Goal: Task Accomplishment & Management: Manage account settings

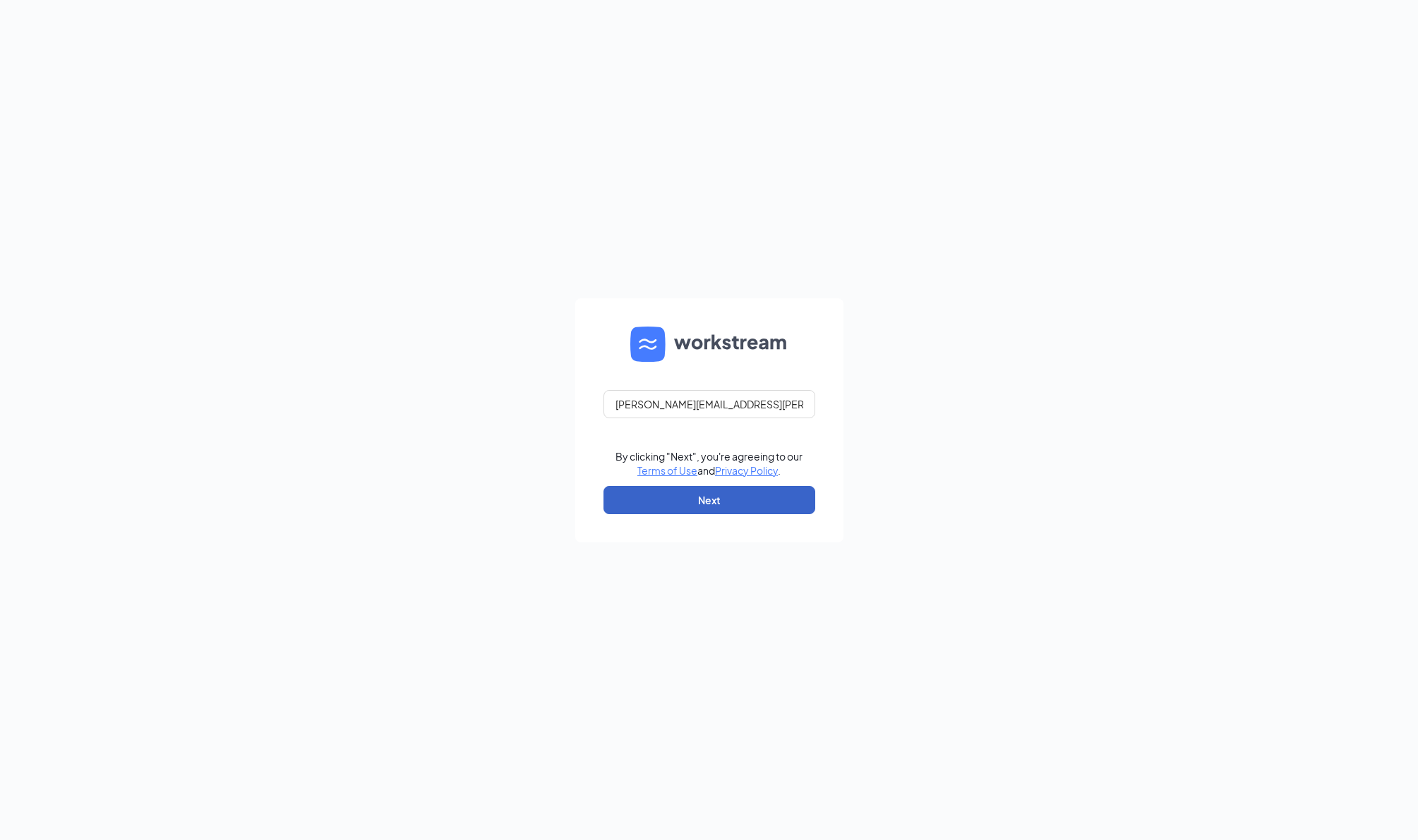
click at [752, 500] on button "Next" at bounding box center [709, 500] width 212 height 29
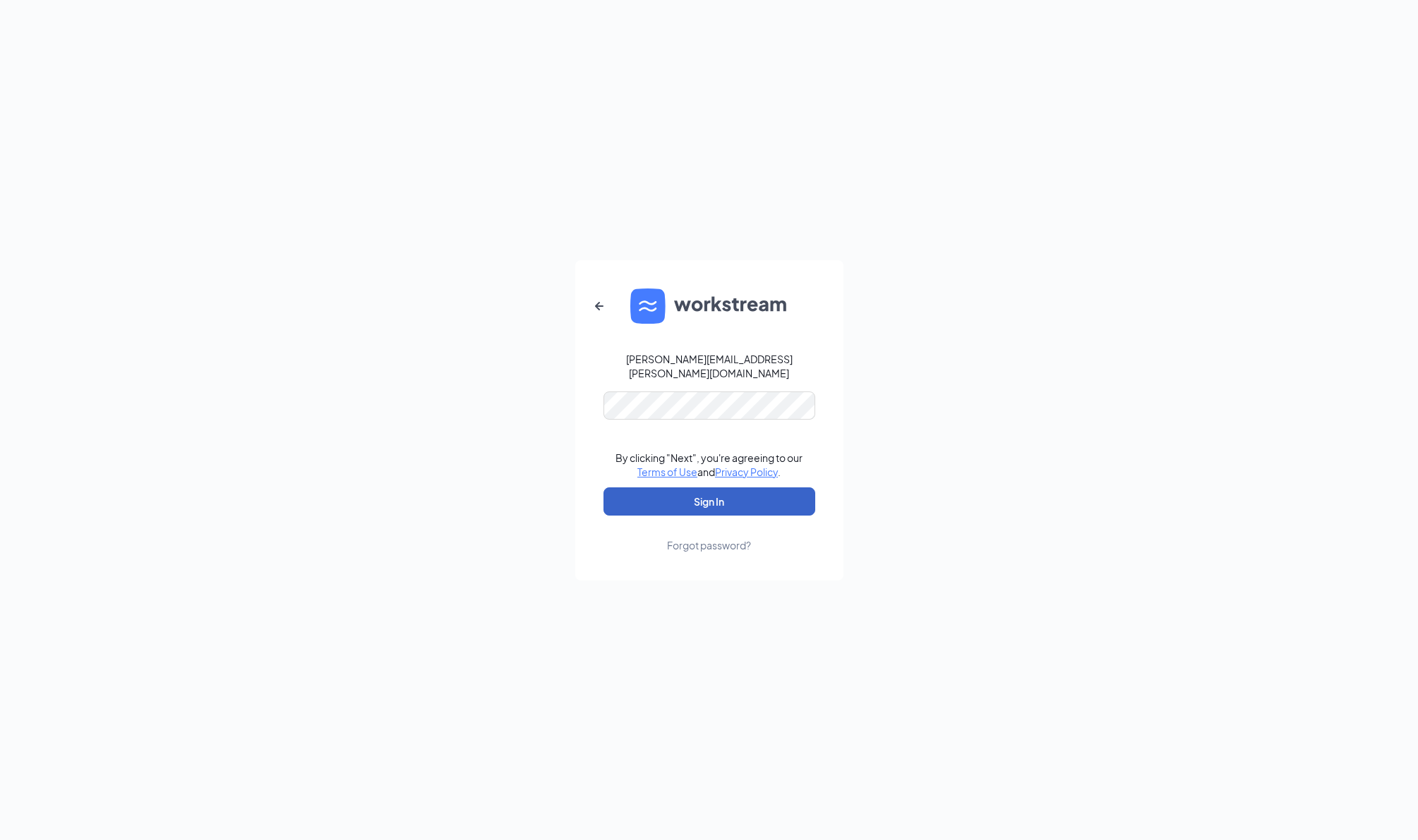
click at [712, 508] on button "Sign In" at bounding box center [709, 501] width 212 height 29
click at [687, 509] on button "Sign In" at bounding box center [709, 501] width 212 height 29
click at [732, 507] on button "Sign In" at bounding box center [709, 501] width 212 height 29
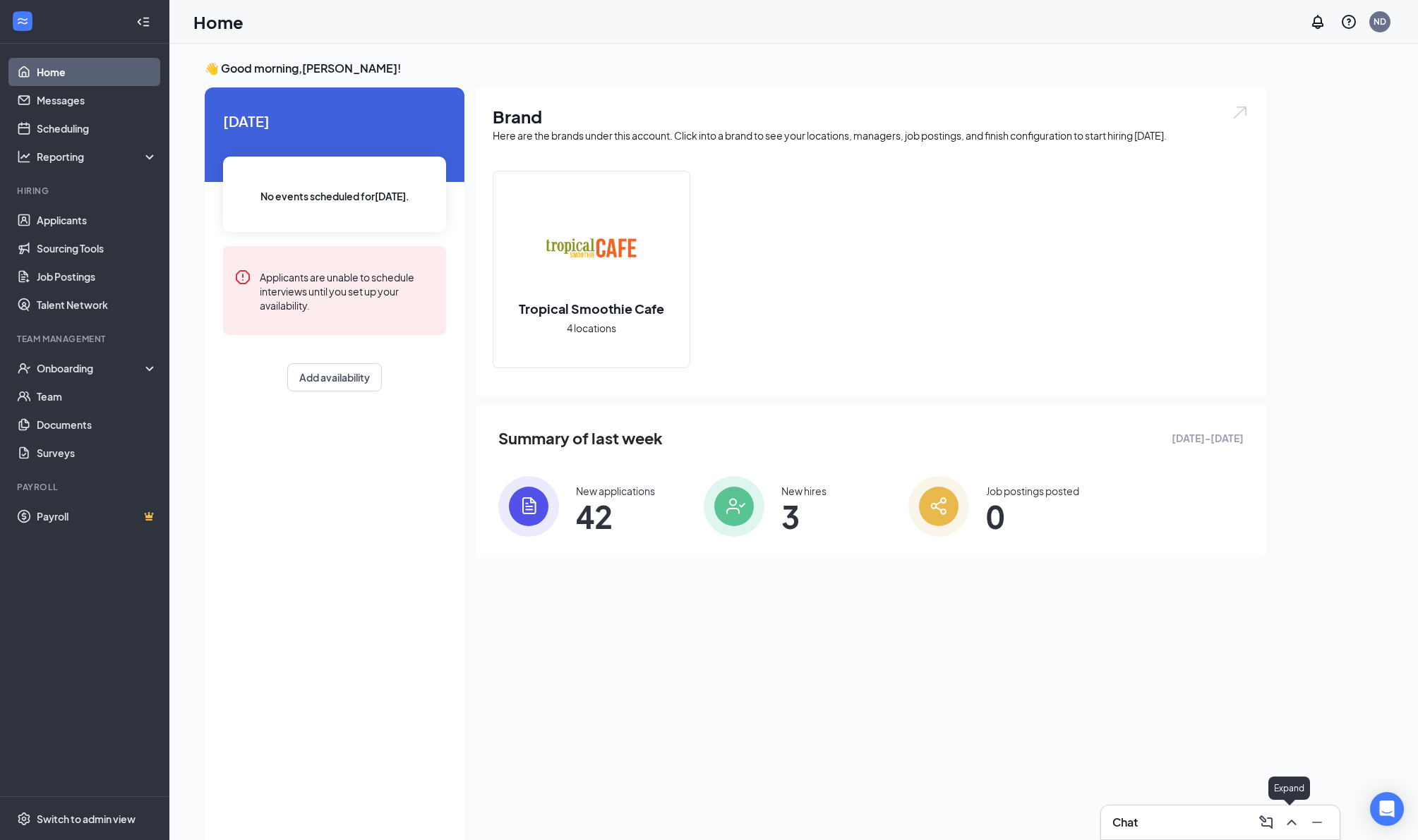
click at [1291, 825] on icon "ChevronUp" at bounding box center [1291, 822] width 17 height 17
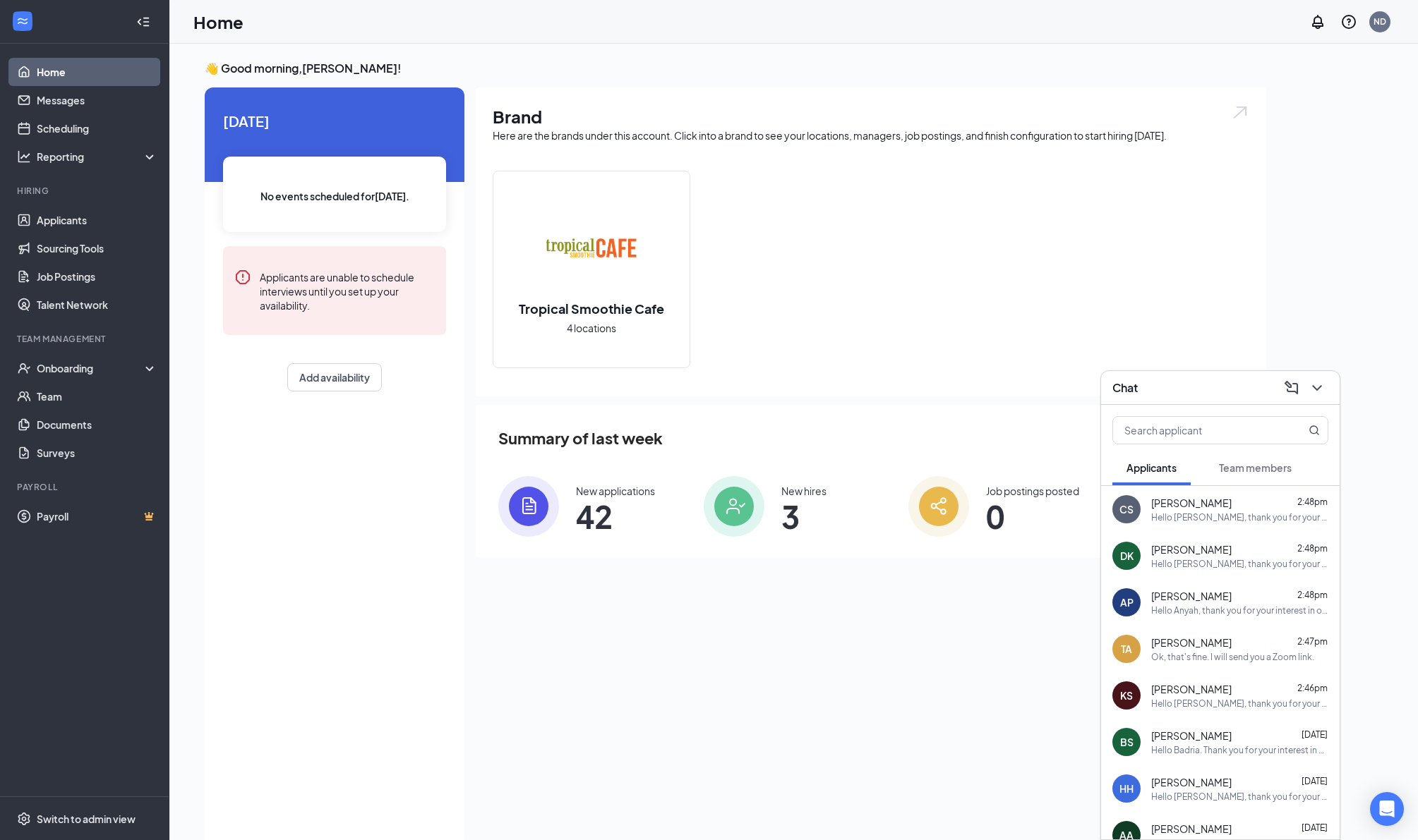
click at [1207, 650] on span "[PERSON_NAME]" at bounding box center [1191, 643] width 80 height 14
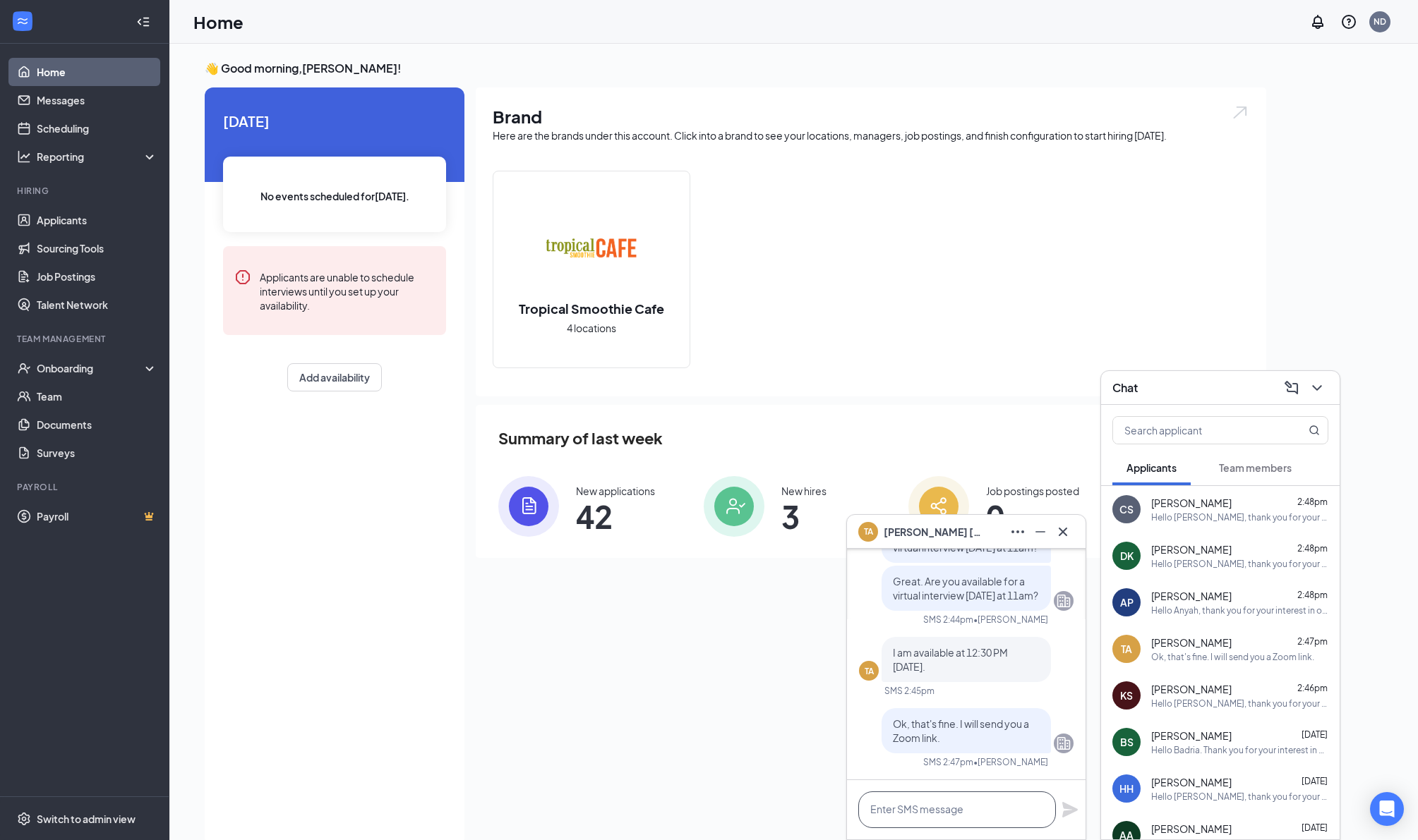
paste textarea "[PERSON_NAME] is inviting you to a scheduled Zoom meeting. Topic: TSCB Intervie…"
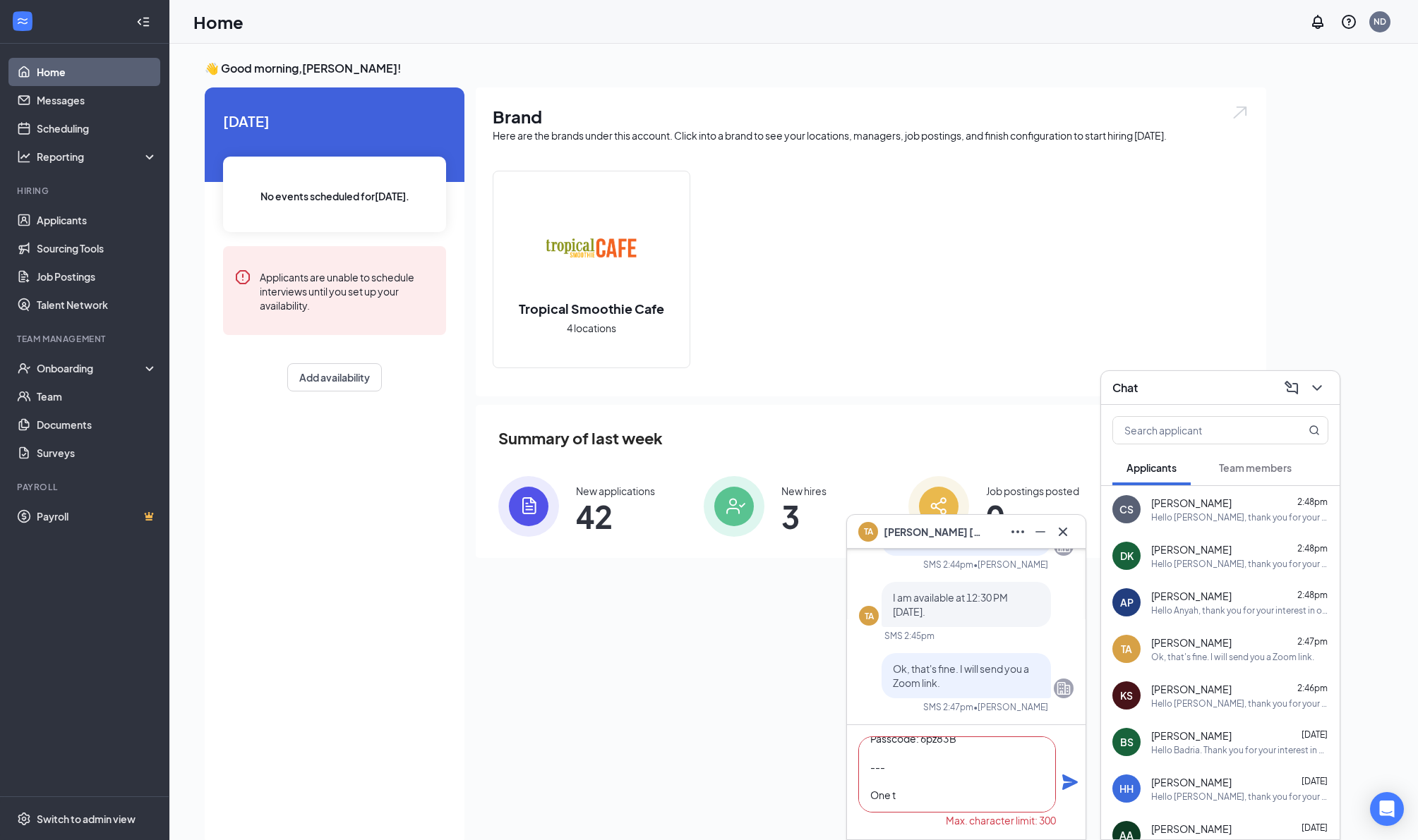
drag, startPoint x: 914, startPoint y: 801, endPoint x: 856, endPoint y: 771, distance: 65.3
click at [858, 771] on textarea "[PERSON_NAME] is inviting you to a scheduled Zoom meeting. Topic: TSCB Intervie…" at bounding box center [957, 774] width 198 height 76
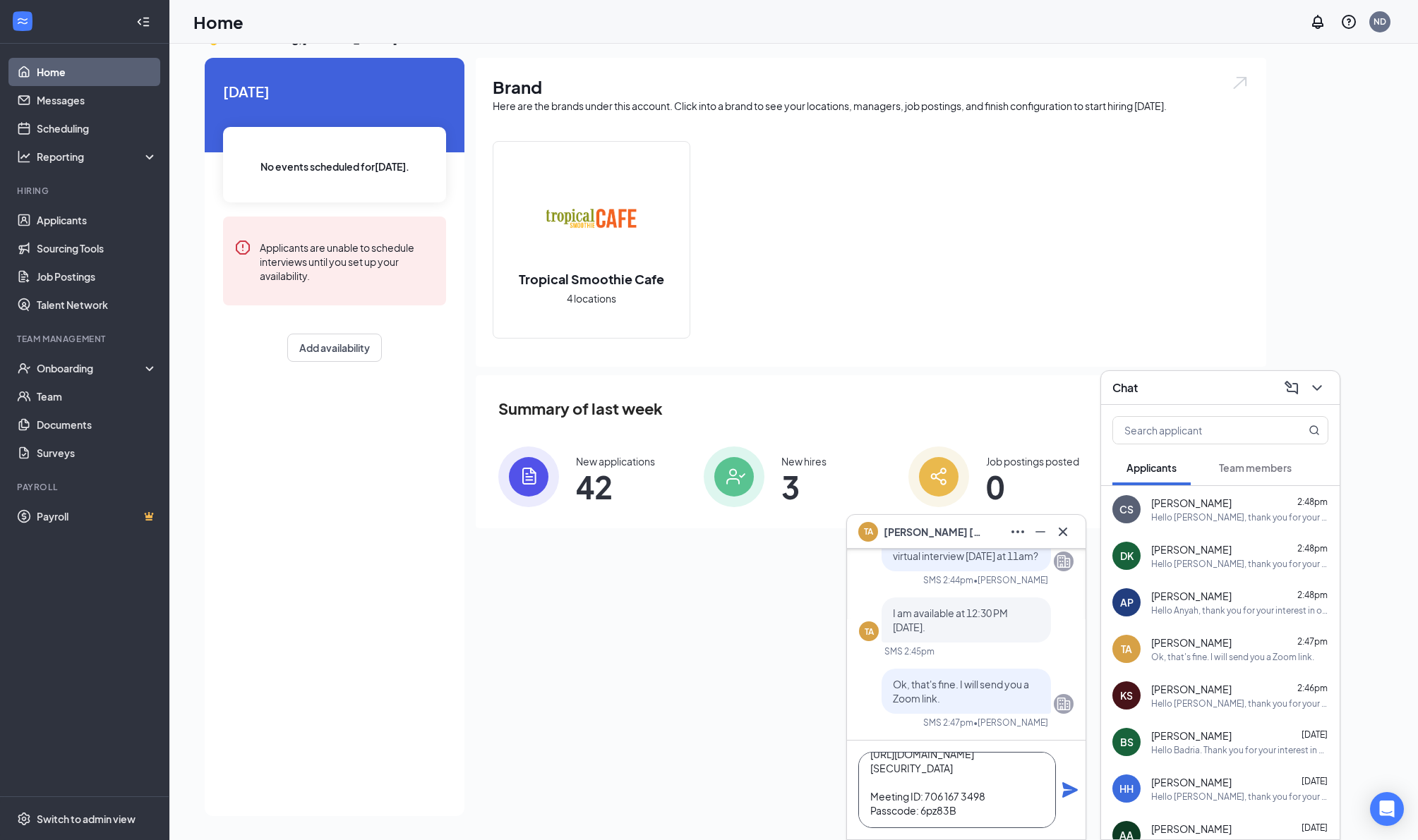
scroll to position [199, 0]
type textarea "[PERSON_NAME] is inviting you to a scheduled Zoom meeting. Topic: TSCB Intervie…"
click at [1072, 789] on icon "Plane" at bounding box center [1069, 789] width 15 height 15
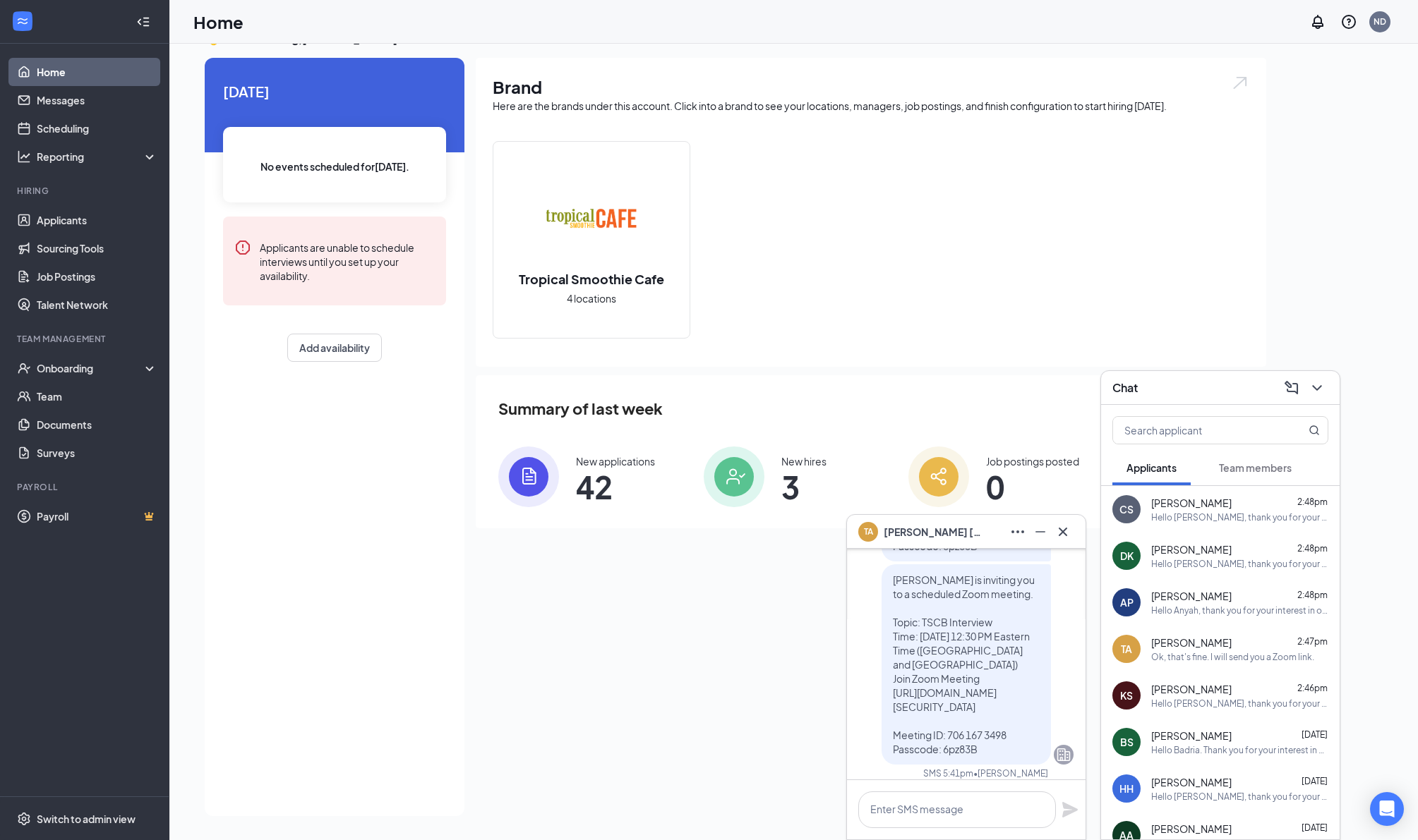
scroll to position [0, 0]
click at [1062, 532] on icon "Cross" at bounding box center [1062, 531] width 8 height 8
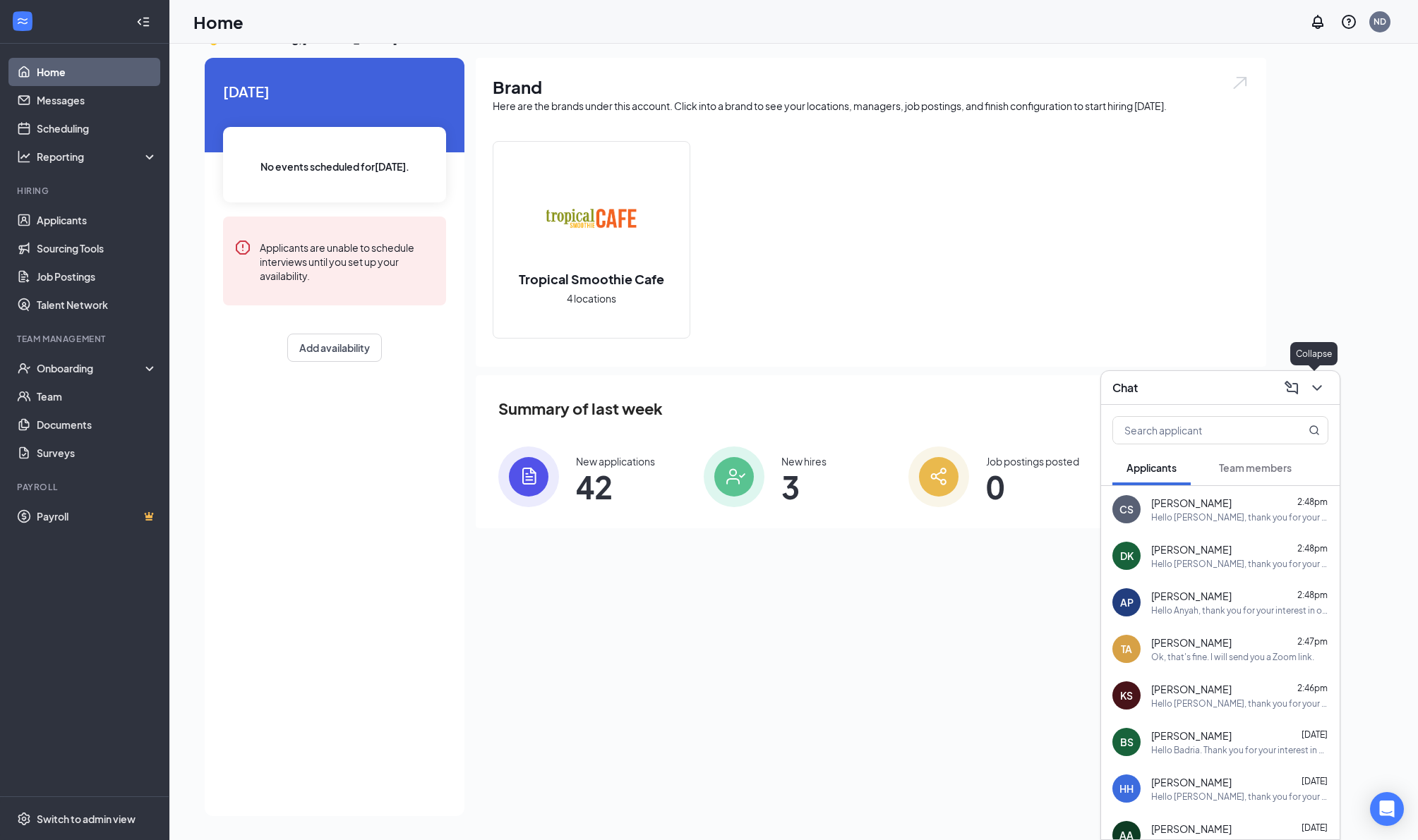
click at [1315, 390] on icon "ChevronDown" at bounding box center [1316, 388] width 17 height 17
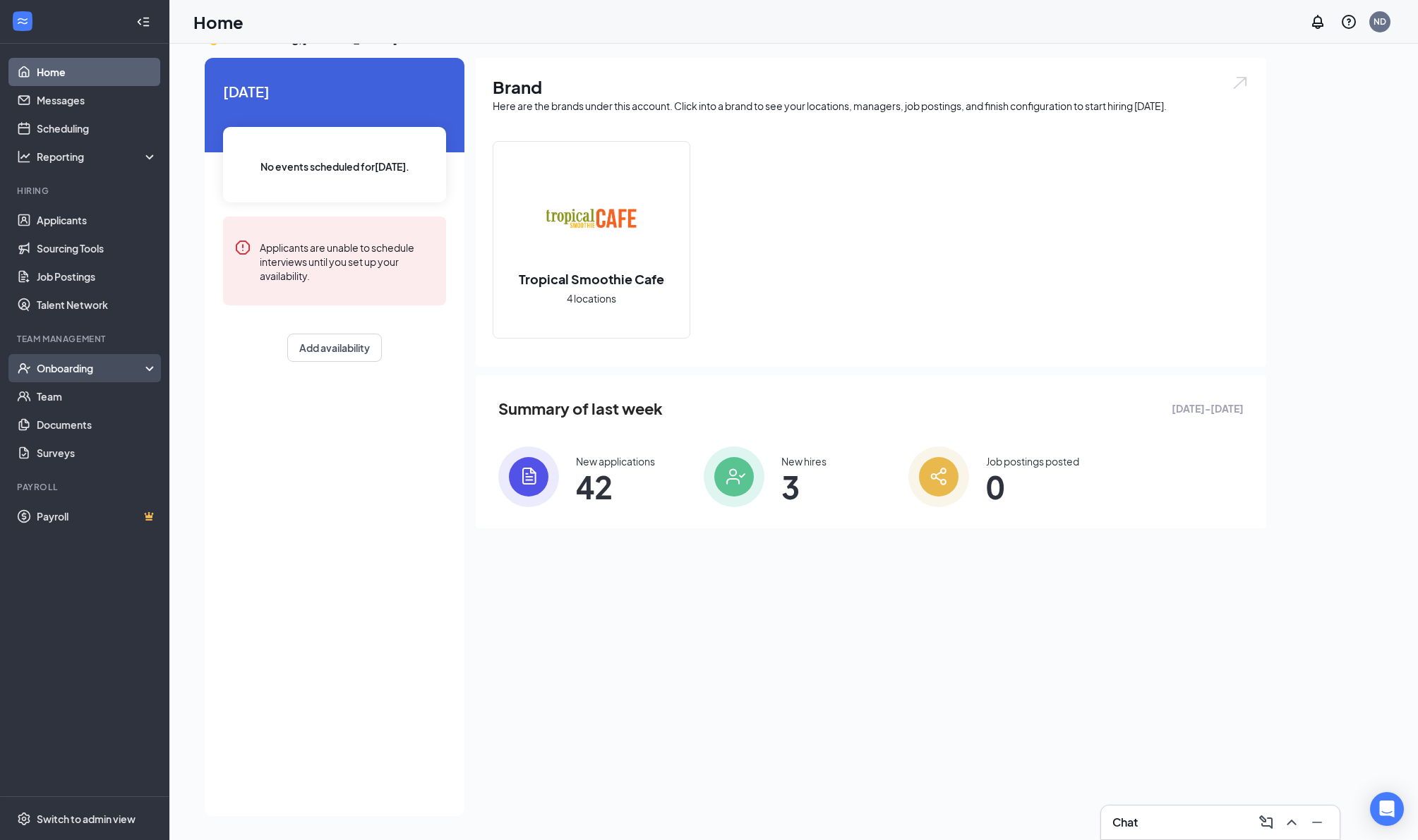
click at [134, 375] on div "Onboarding" at bounding box center [91, 368] width 109 height 14
click at [81, 399] on link "Overview" at bounding box center [97, 397] width 121 height 29
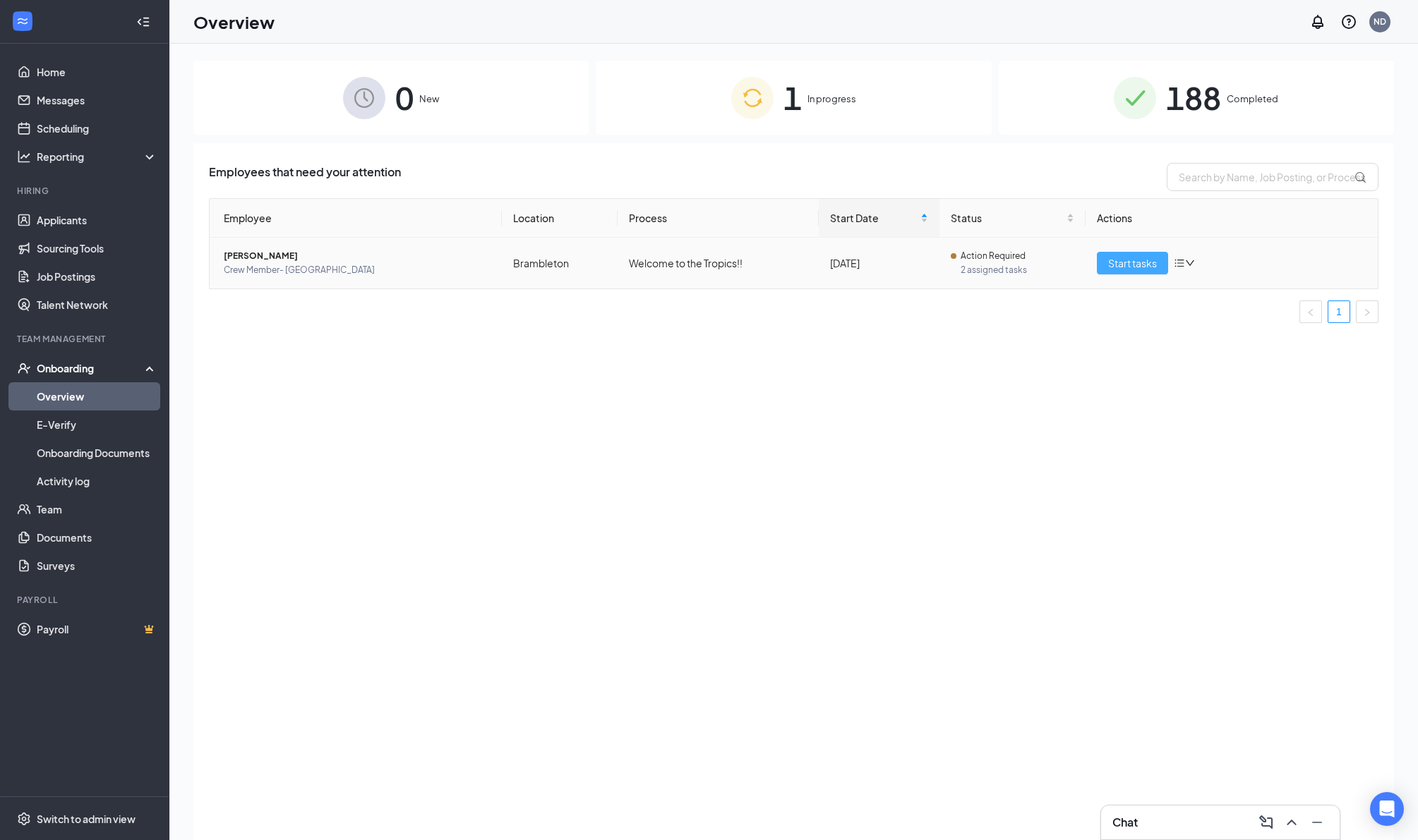
click at [1124, 269] on span "Start tasks" at bounding box center [1132, 263] width 48 height 15
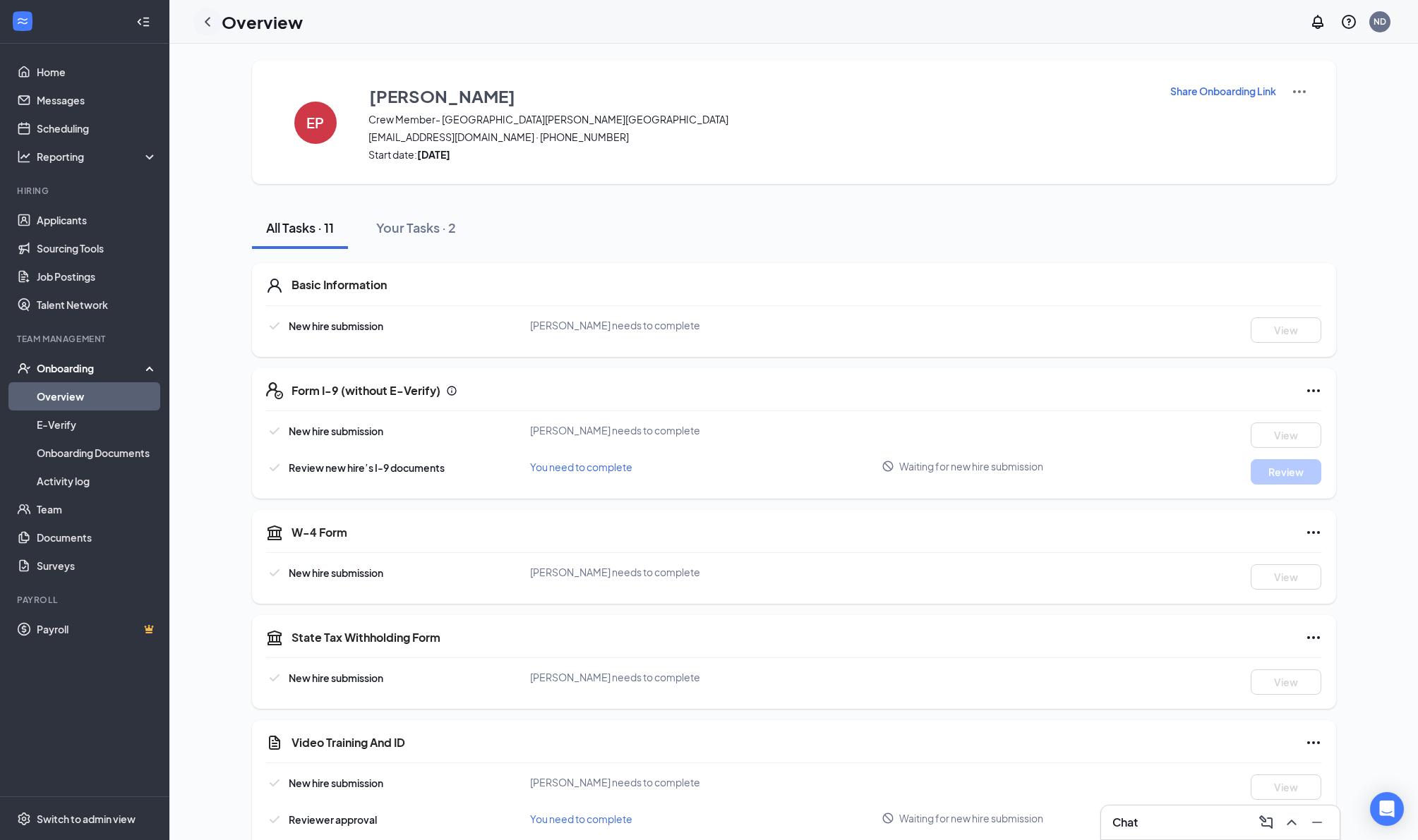
click at [208, 25] on icon "ChevronLeft" at bounding box center [207, 21] width 5 height 9
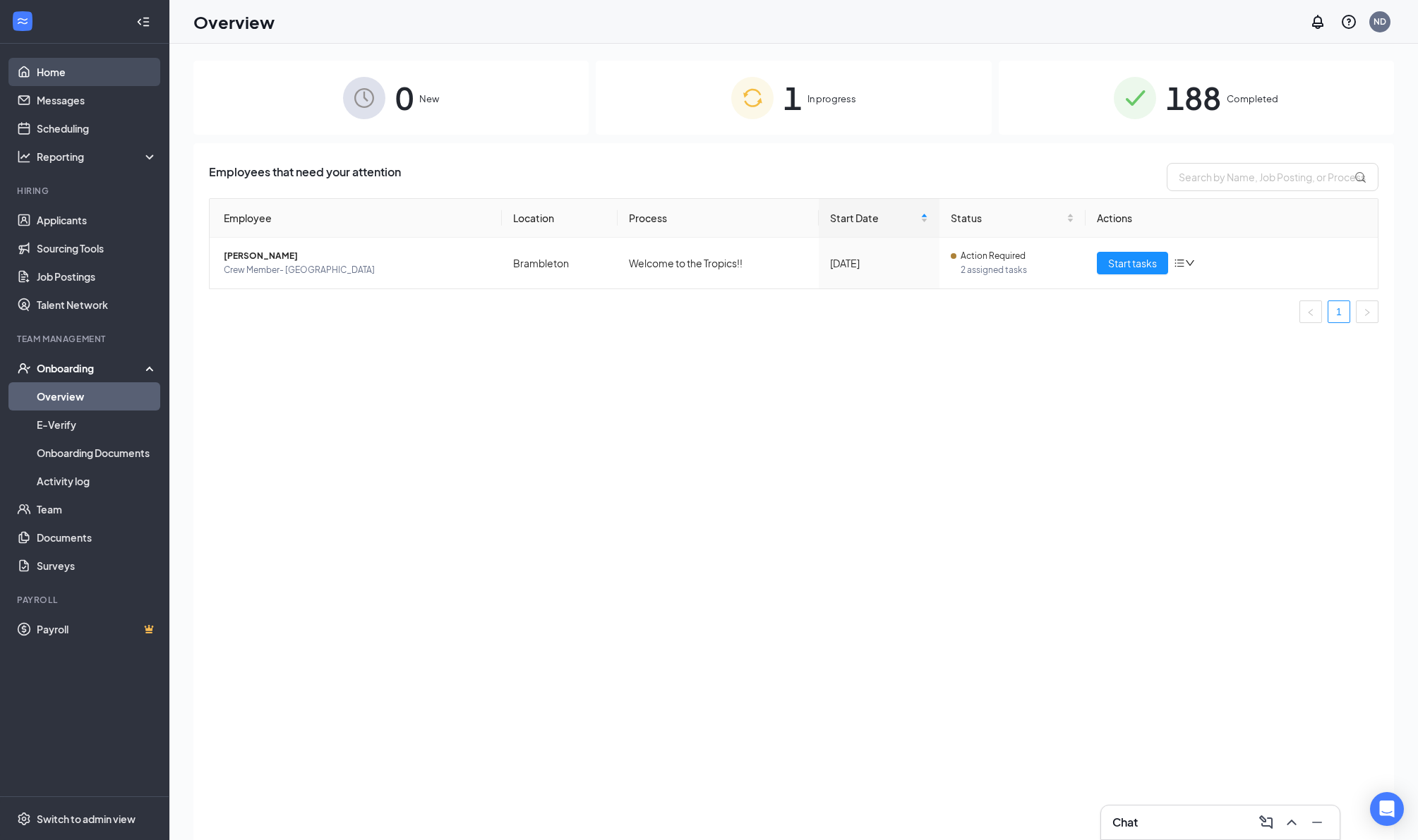
click at [65, 78] on link "Home" at bounding box center [97, 72] width 121 height 29
